Goal: Task Accomplishment & Management: Manage account settings

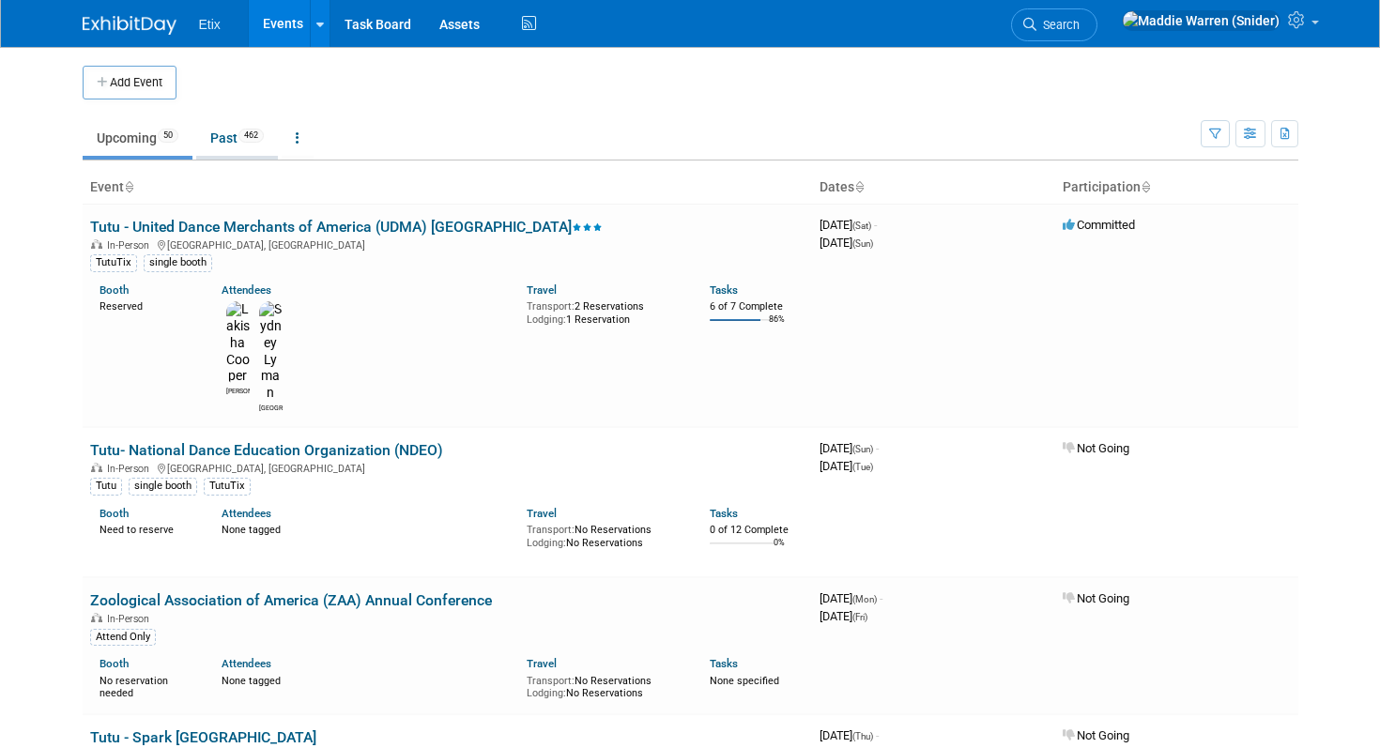
click at [240, 141] on link "Past 462" at bounding box center [237, 138] width 82 height 36
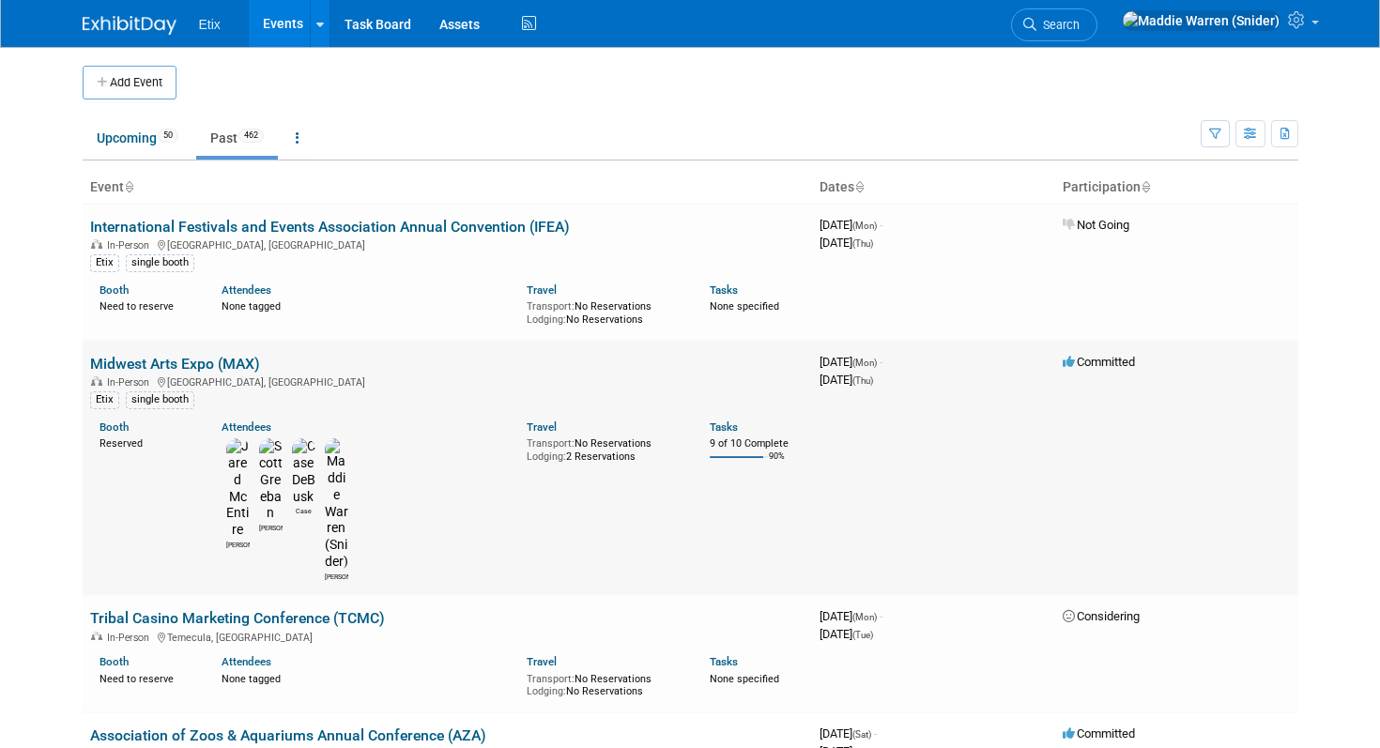
click at [218, 367] on link "Midwest Arts Expo (MAX)" at bounding box center [175, 364] width 170 height 18
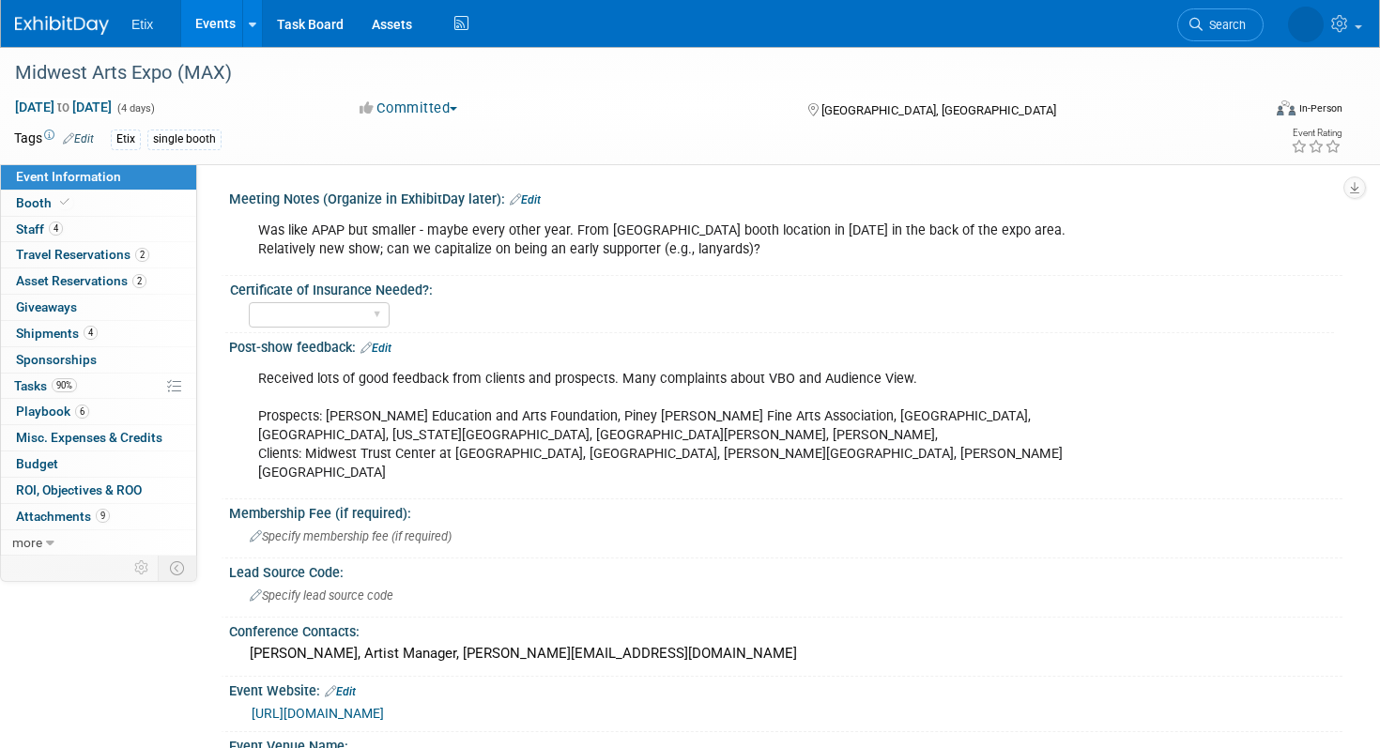
click at [527, 197] on link "Edit" at bounding box center [525, 199] width 31 height 13
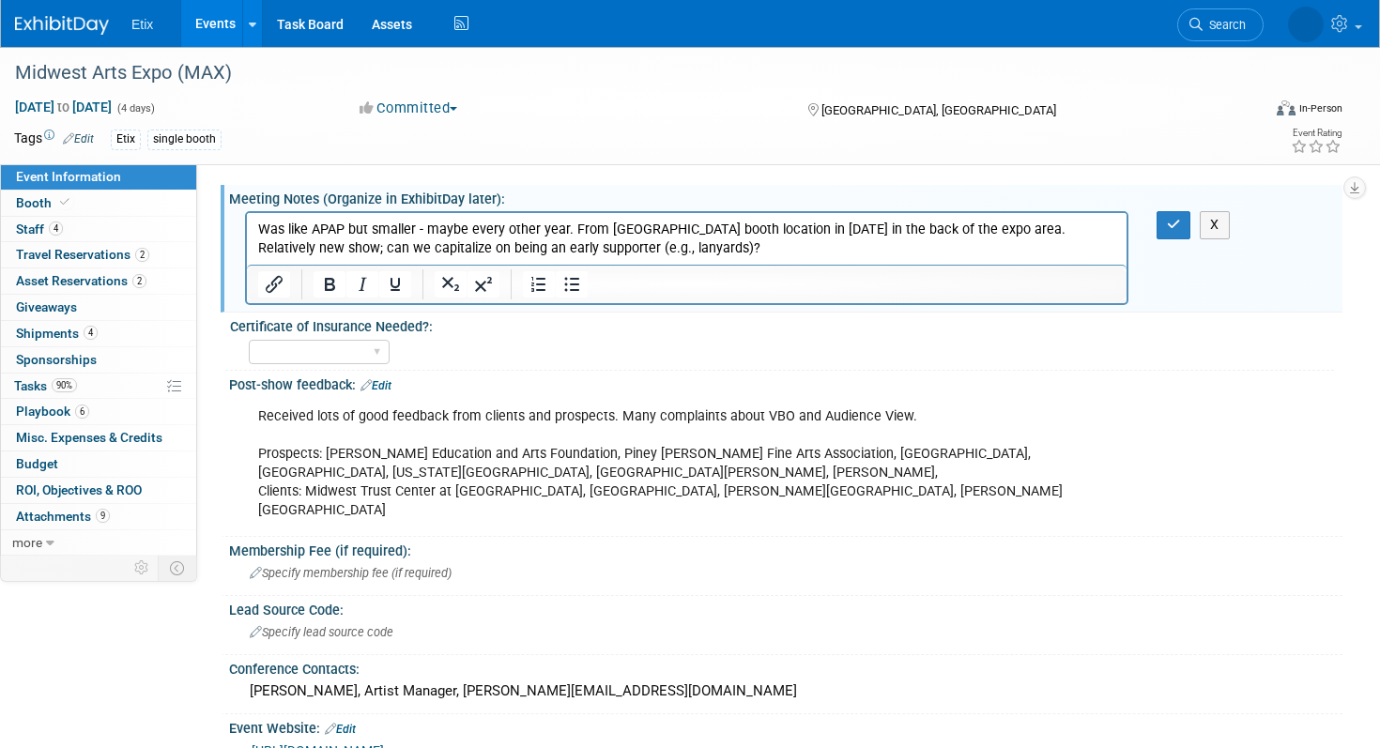
click at [785, 252] on p "Was like APAP but smaller - maybe every other year. From Maddie - horrible boot…" at bounding box center [687, 240] width 858 height 38
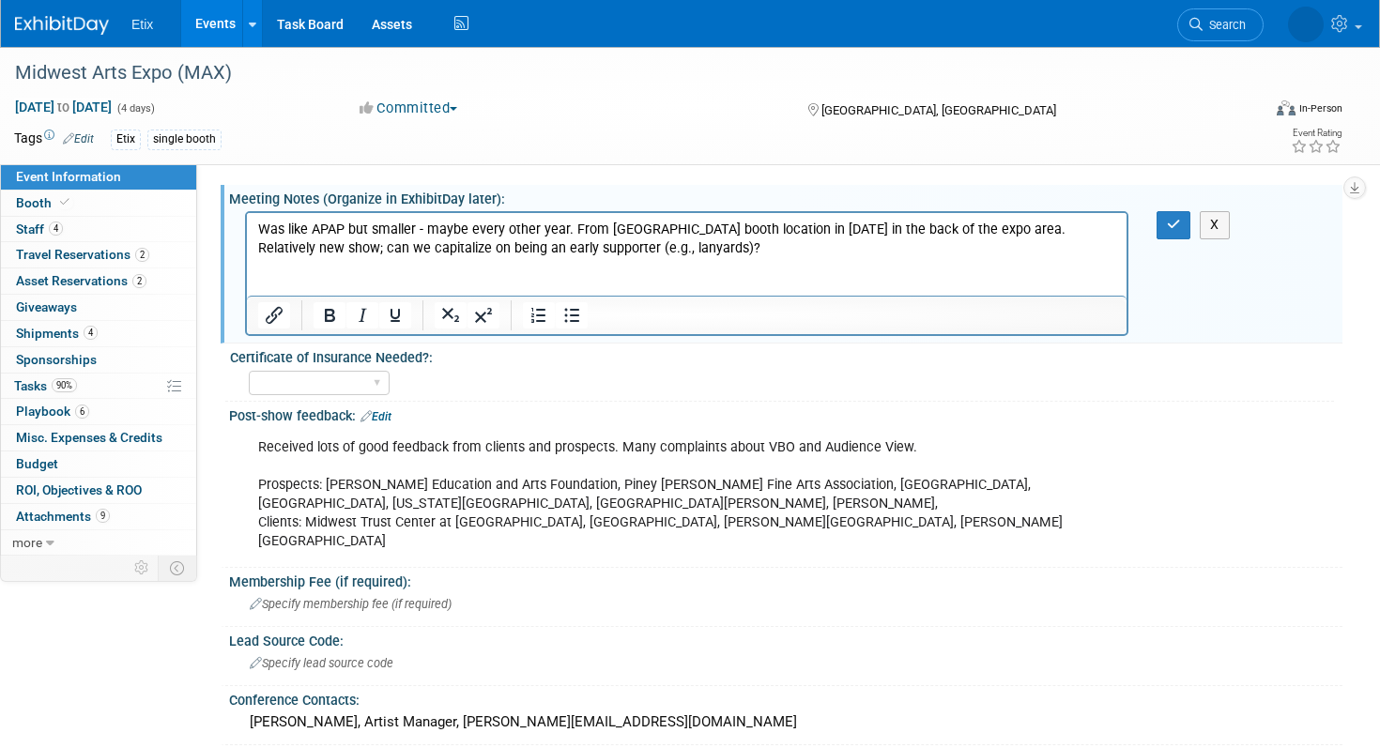
paste body "Rich Text Area. Press ALT-0 for help."
click at [569, 294] on p "Thunder Tix, VBO Tickets, AudienceView, Prism" at bounding box center [687, 286] width 858 height 19
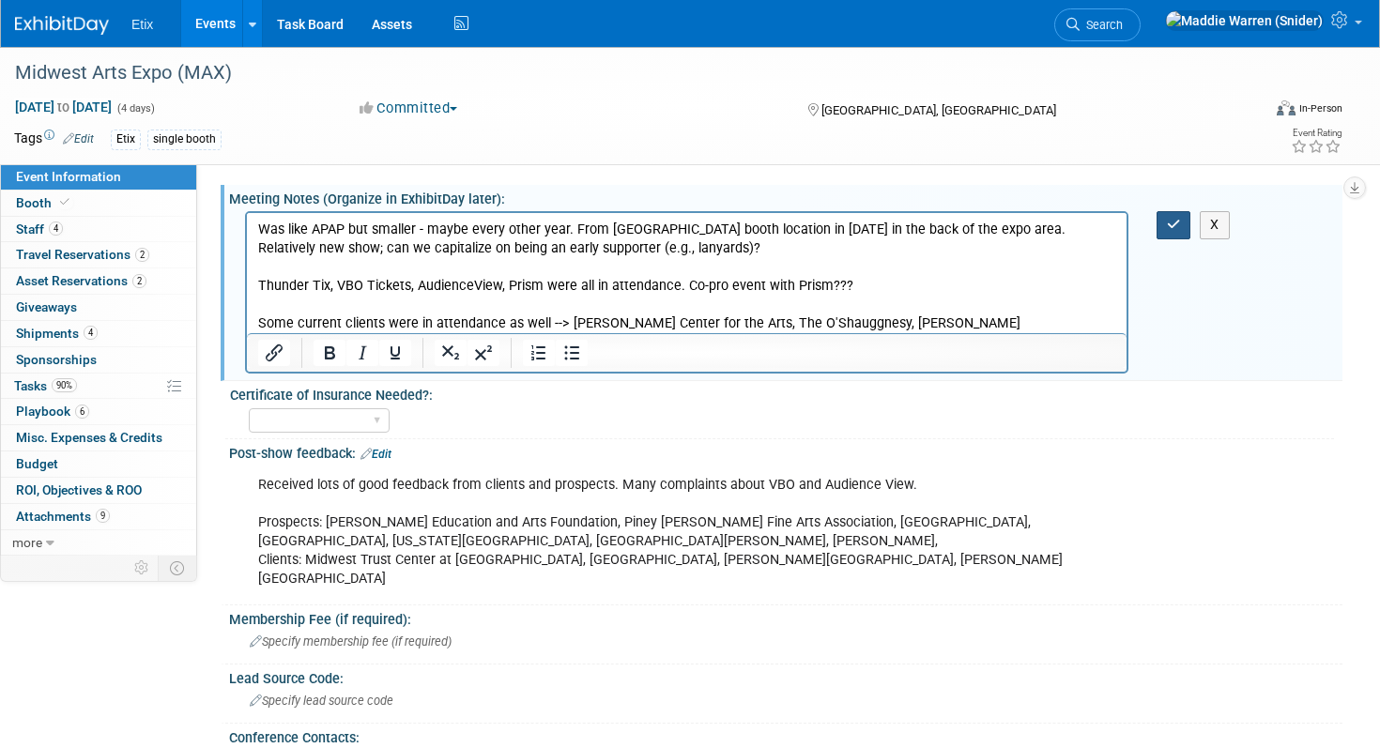
click at [1172, 235] on button "button" at bounding box center [1173, 224] width 35 height 27
